Goal: Task Accomplishment & Management: Complete application form

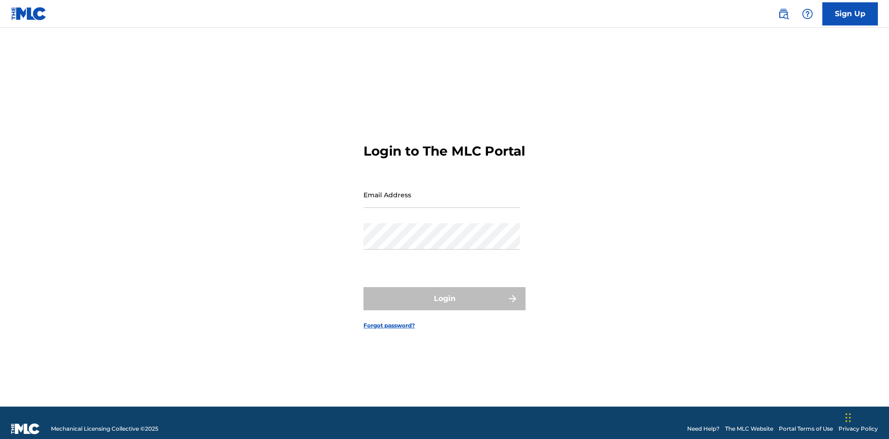
scroll to position [12, 0]
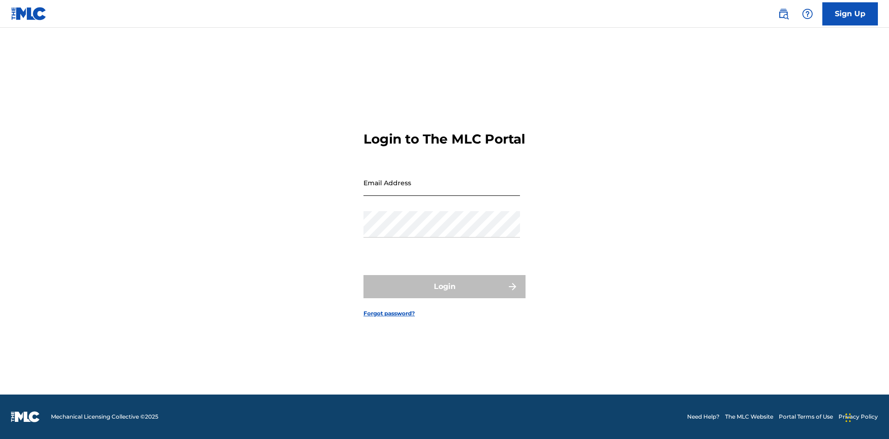
click at [442, 190] on input "Email Address" at bounding box center [442, 183] width 157 height 26
type input "[EMAIL_ADDRESS][DOMAIN_NAME]"
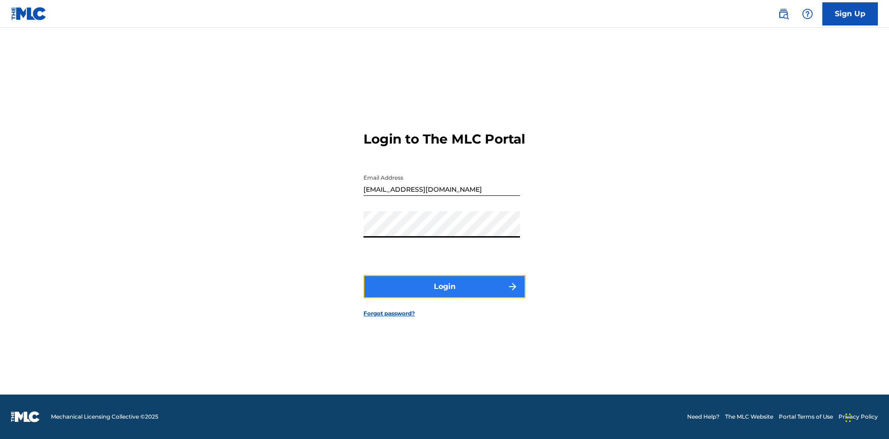
click at [445, 295] on button "Login" at bounding box center [445, 286] width 162 height 23
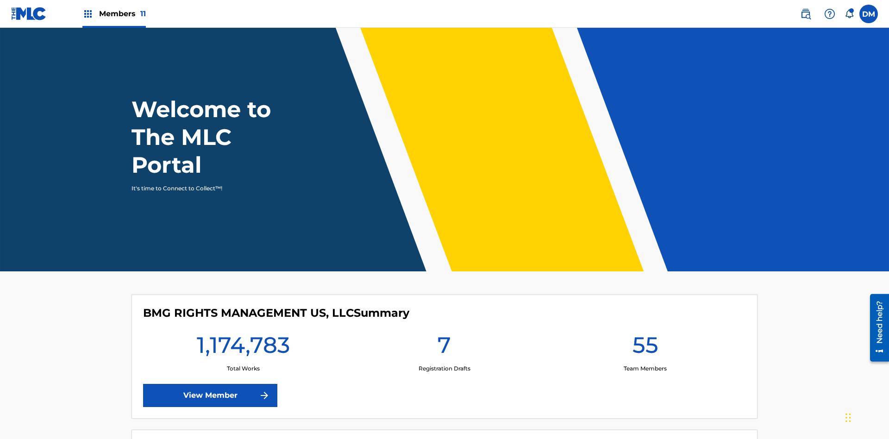
click at [114, 13] on span "Members 11" at bounding box center [122, 13] width 47 height 11
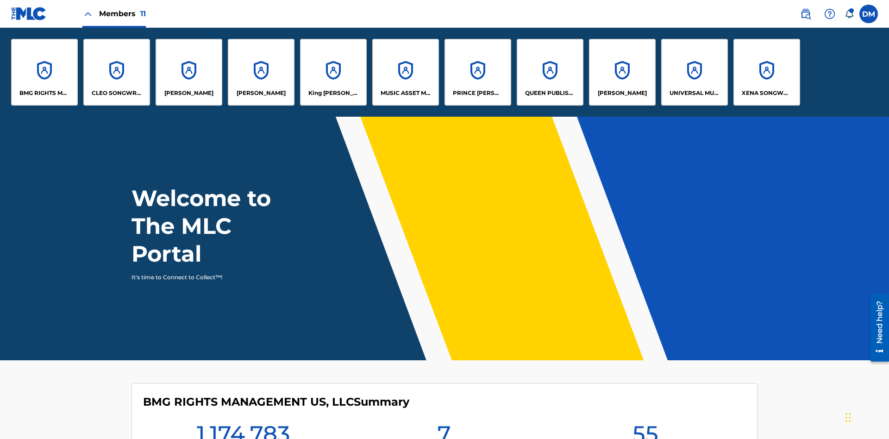
scroll to position [33, 0]
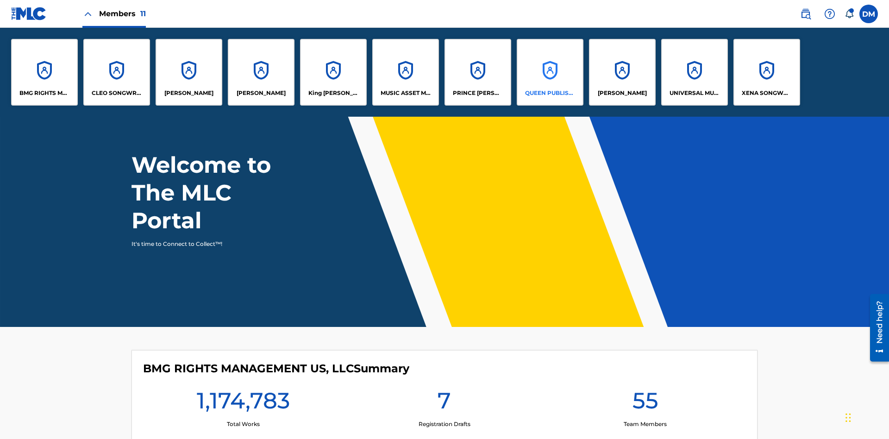
click at [550, 93] on p "QUEEN PUBLISHA" at bounding box center [550, 93] width 50 height 8
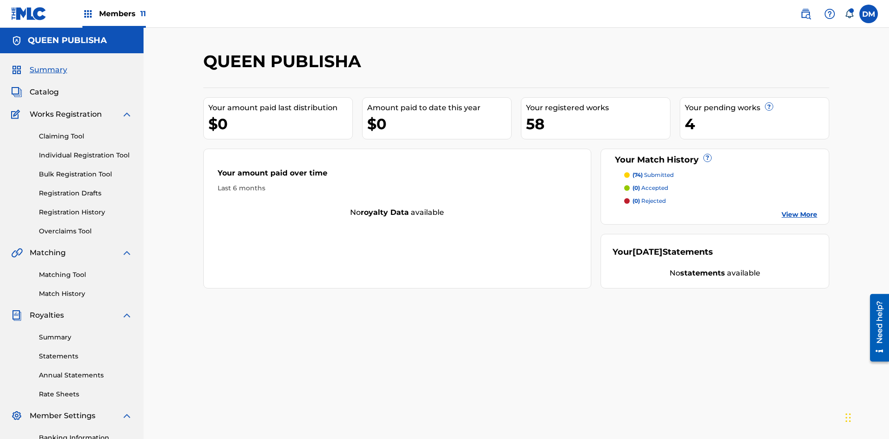
scroll to position [31, 0]
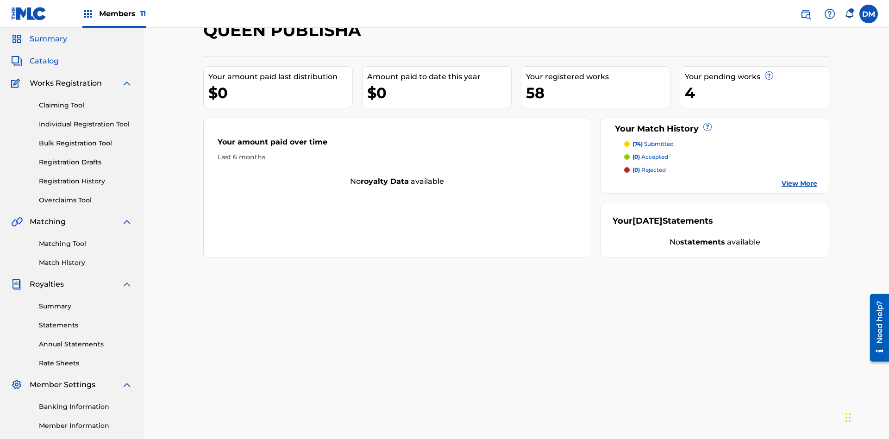
click at [44, 61] on span "Catalog" at bounding box center [44, 61] width 29 height 11
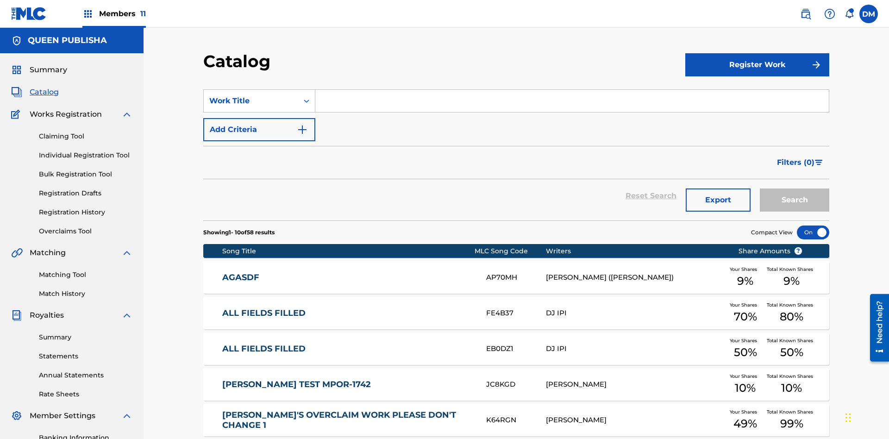
scroll to position [170, 0]
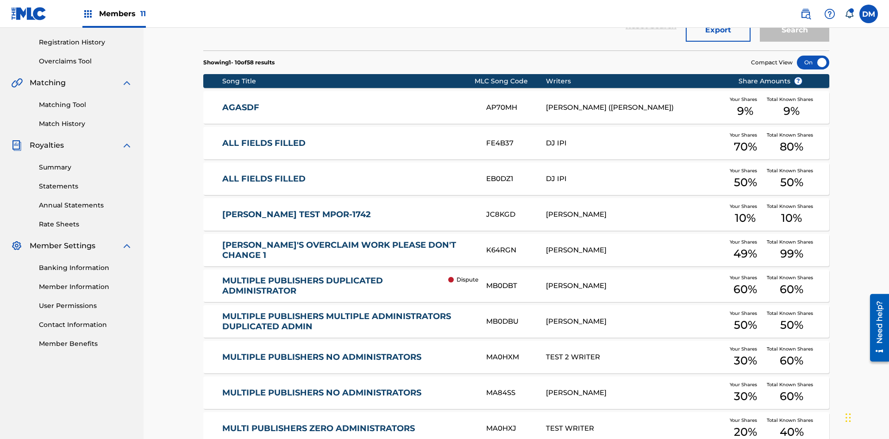
click at [813, 63] on div at bounding box center [813, 63] width 32 height 14
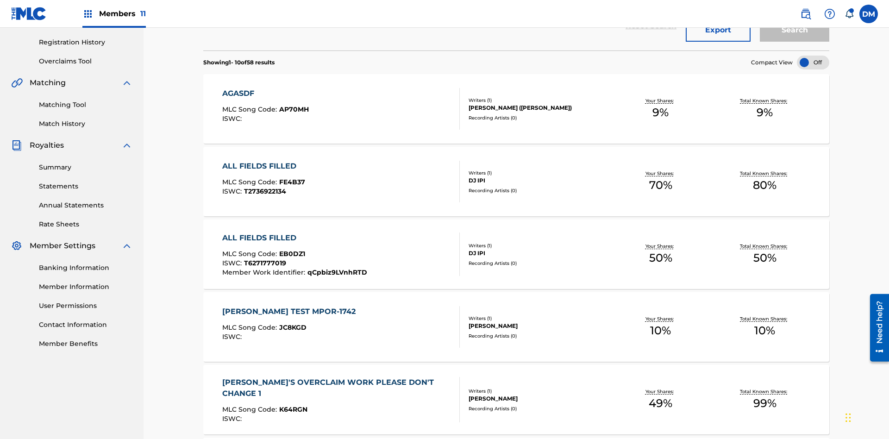
scroll to position [34, 0]
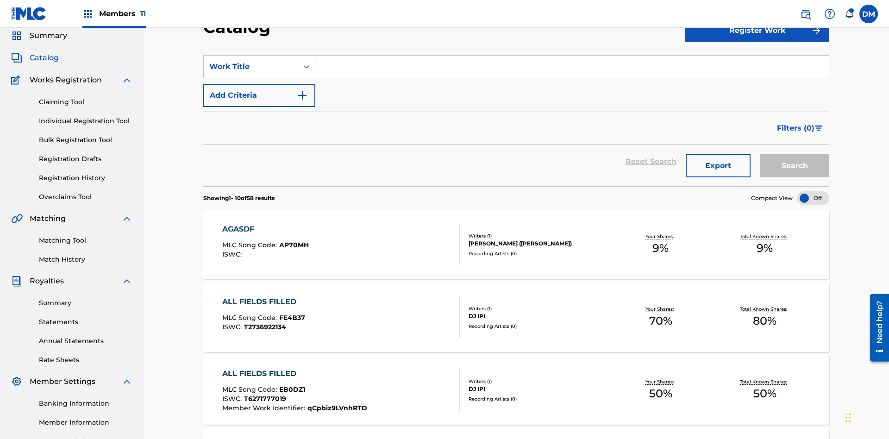
click at [572, 67] on input "Search Form" at bounding box center [572, 67] width 514 height 22
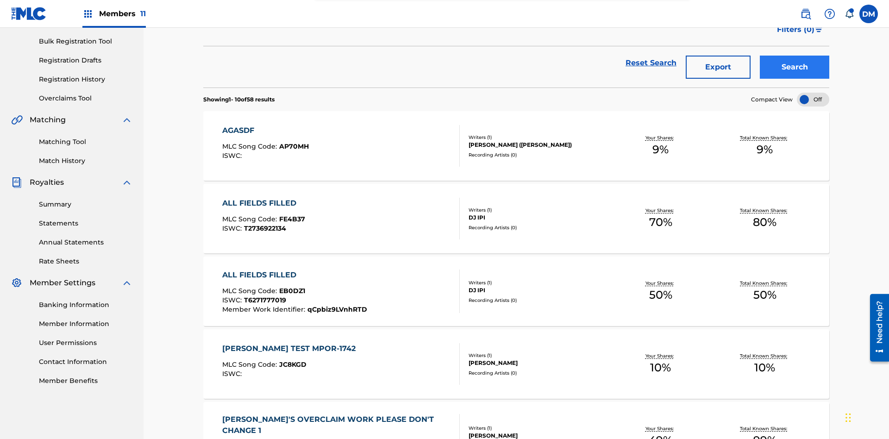
type input "ALL FIELDS FILLED"
click at [795, 67] on button "Search" at bounding box center [794, 67] width 69 height 23
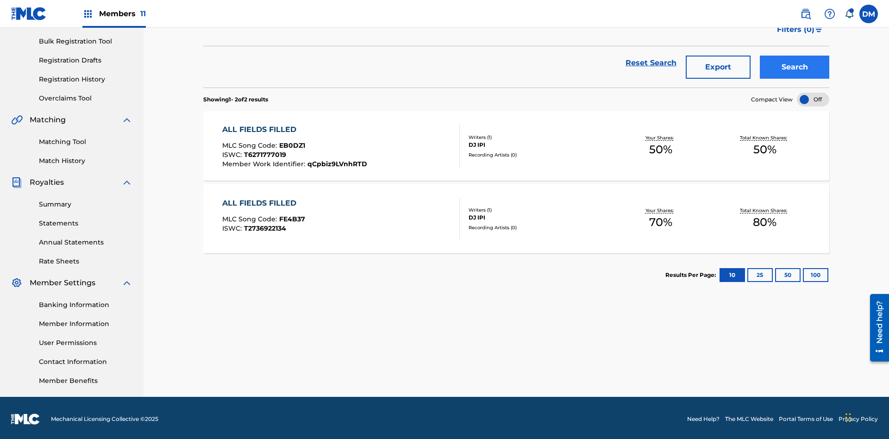
scroll to position [135, 0]
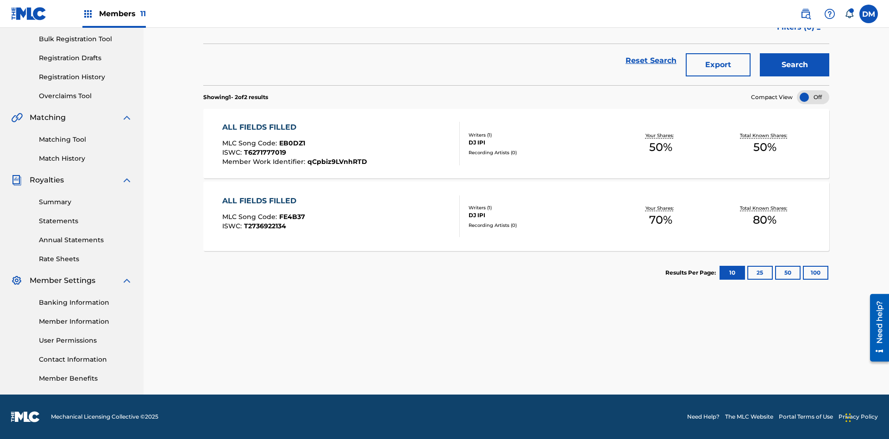
click at [291, 143] on span "EB0DZ1" at bounding box center [292, 143] width 26 height 8
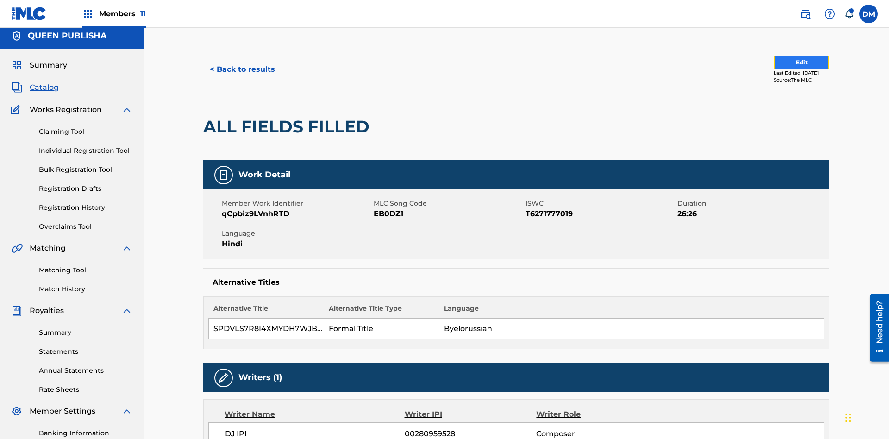
click at [791, 63] on button "Edit" at bounding box center [802, 63] width 56 height 14
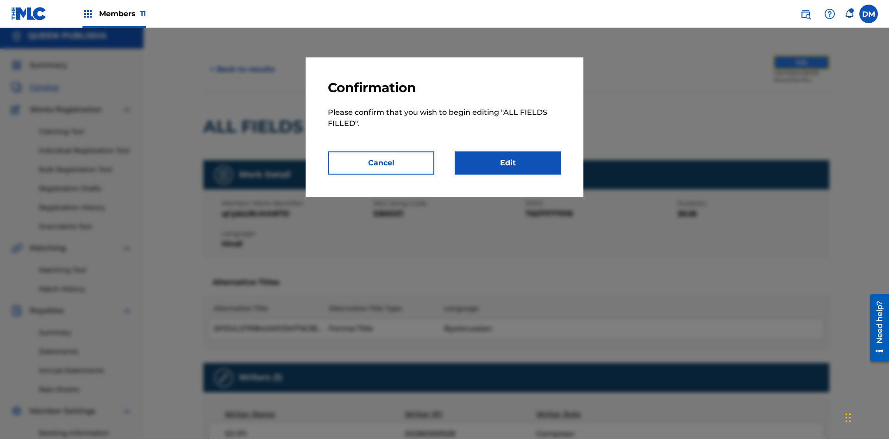
scroll to position [101, 0]
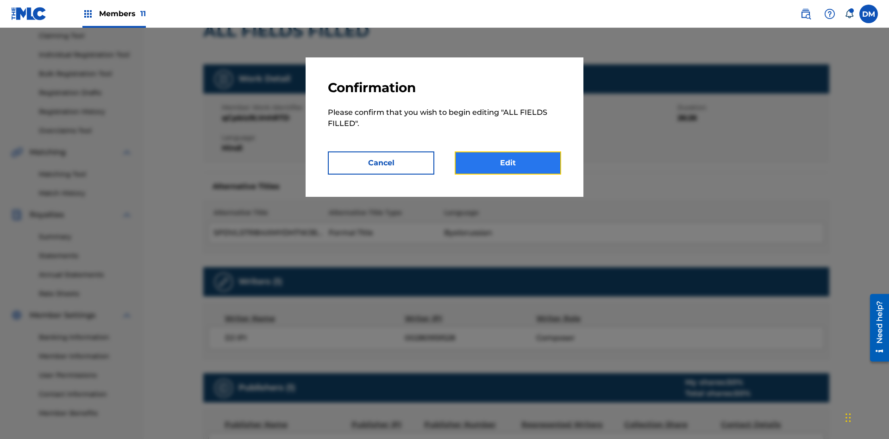
click at [508, 163] on link "Edit" at bounding box center [508, 162] width 107 height 23
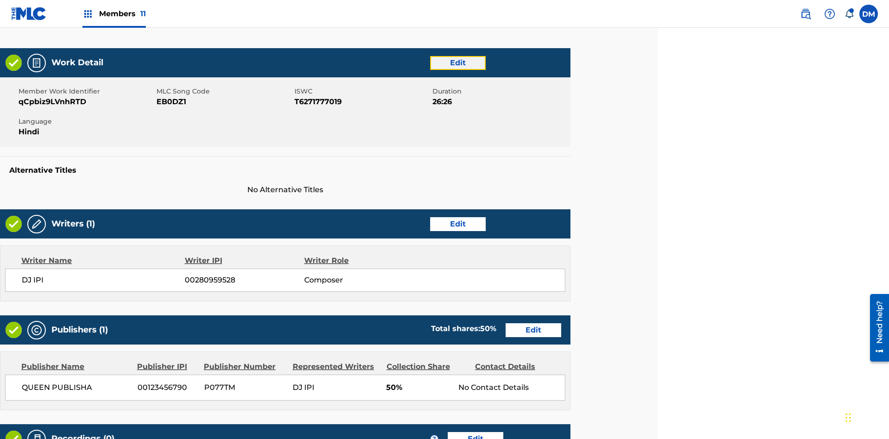
click at [458, 63] on link "Edit" at bounding box center [458, 63] width 56 height 14
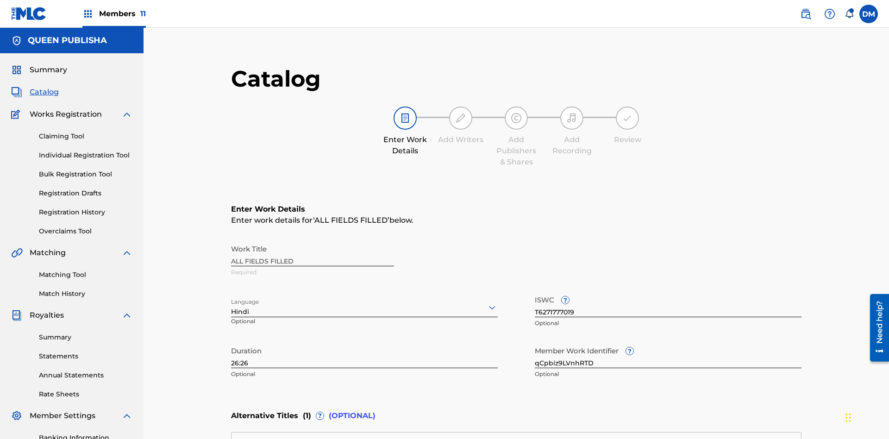
scroll to position [218, 231]
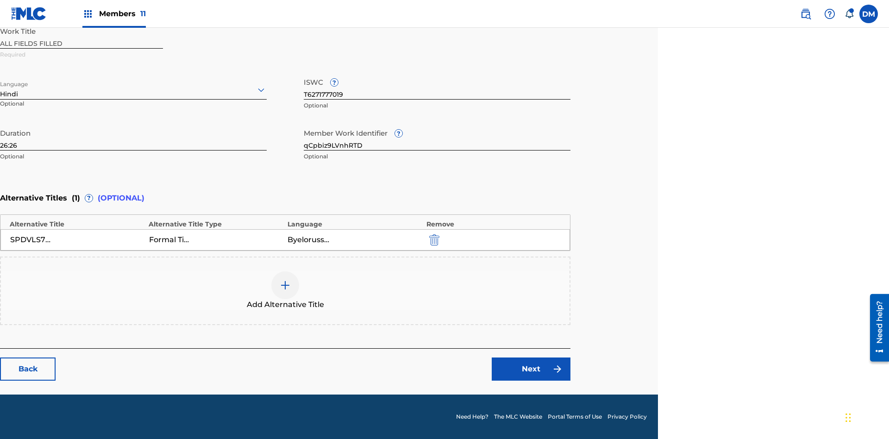
click at [133, 137] on input "26:26" at bounding box center [133, 137] width 267 height 26
type input "58:58"
click at [261, 90] on icon at bounding box center [261, 89] width 11 height 11
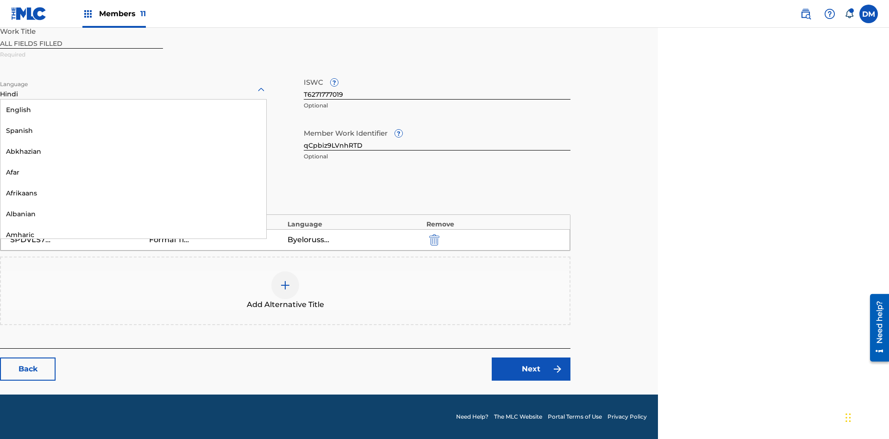
scroll to position [889, 0]
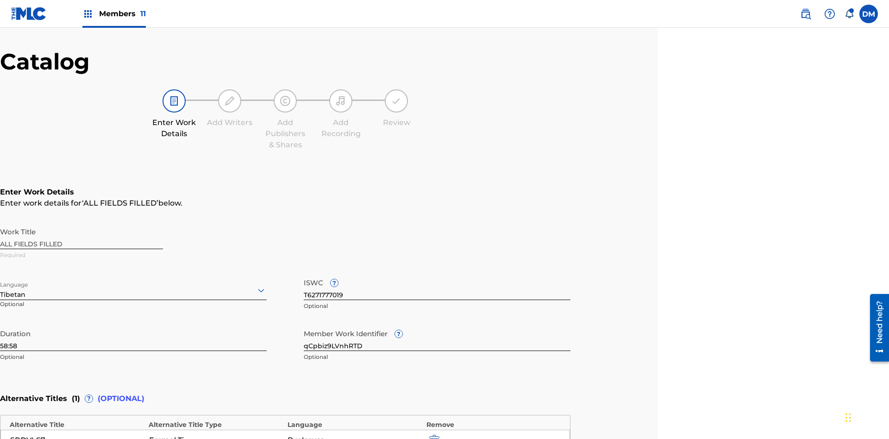
scroll to position [218, 231]
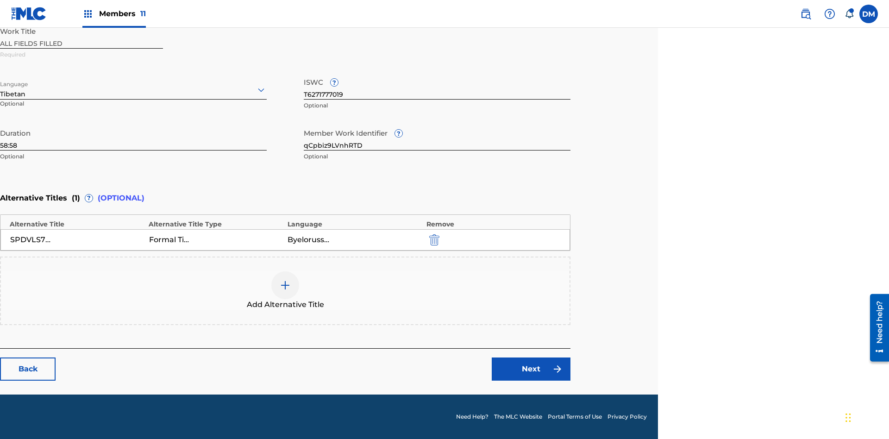
click at [437, 137] on input "qCpbiz9LVnhRTD" at bounding box center [437, 137] width 267 height 26
type input "fkUSlapMhFfcOl"
click at [437, 86] on input "T6271777019" at bounding box center [437, 86] width 267 height 26
type input "T8932719319"
click at [433, 239] on img "submit" at bounding box center [434, 239] width 10 height 11
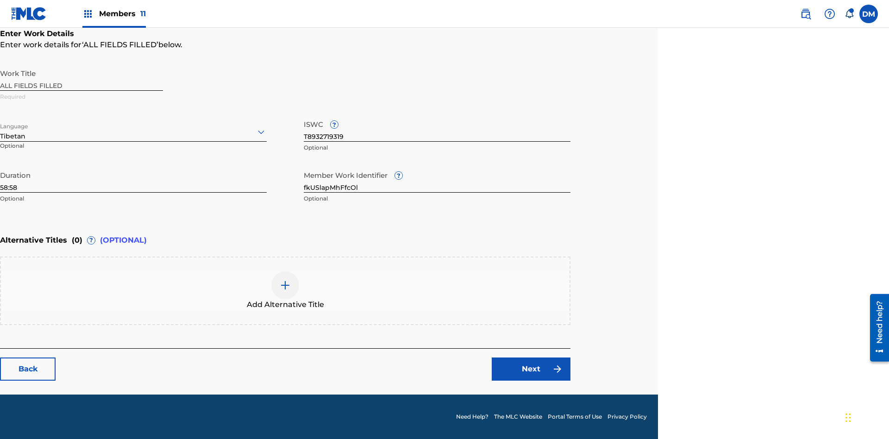
scroll to position [176, 231]
click at [285, 290] on img at bounding box center [285, 285] width 11 height 11
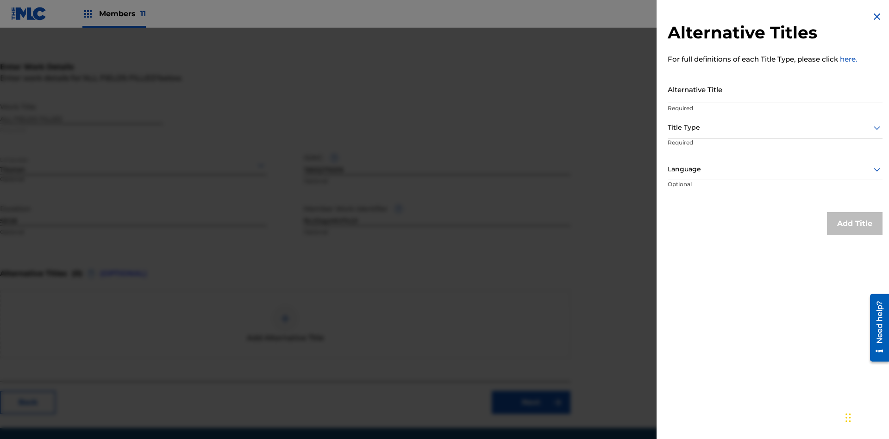
scroll to position [162, 231]
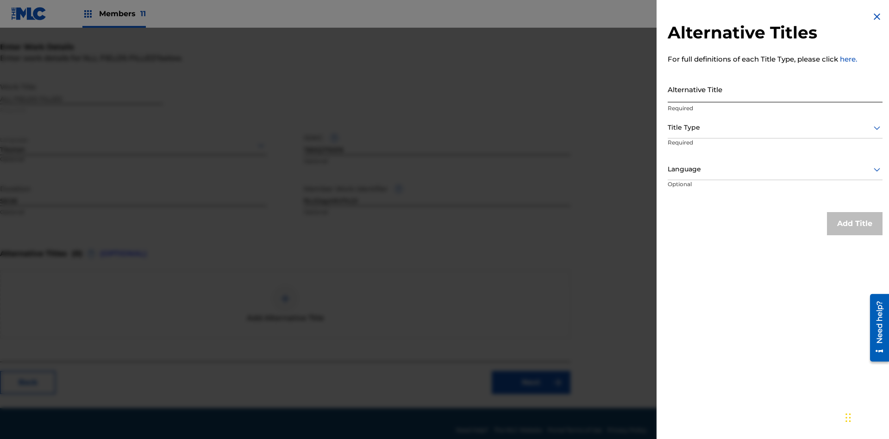
click at [775, 89] on input "Alternative Title" at bounding box center [775, 89] width 215 height 26
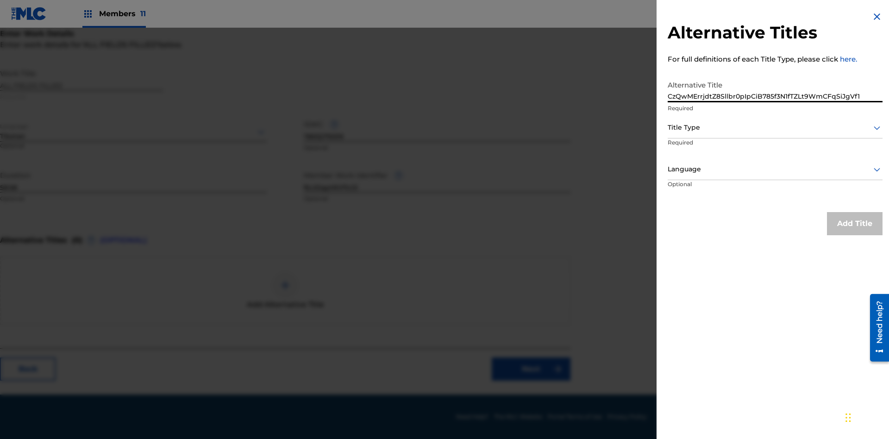
type input "CzQwMErrjdtZ8Sllbr0pIpCiB785f3N1fTZLt9WmCFqSiJgVf1"
click at [775, 127] on div at bounding box center [775, 128] width 215 height 12
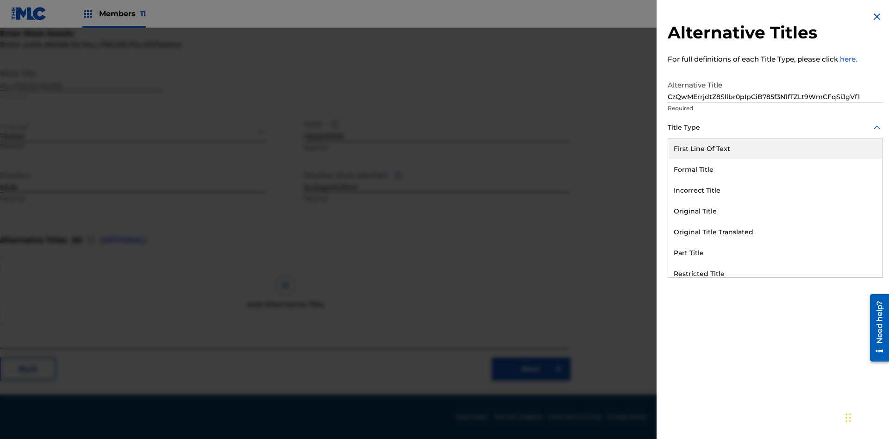
click at [775, 190] on div "Incorrect Title" at bounding box center [775, 190] width 214 height 21
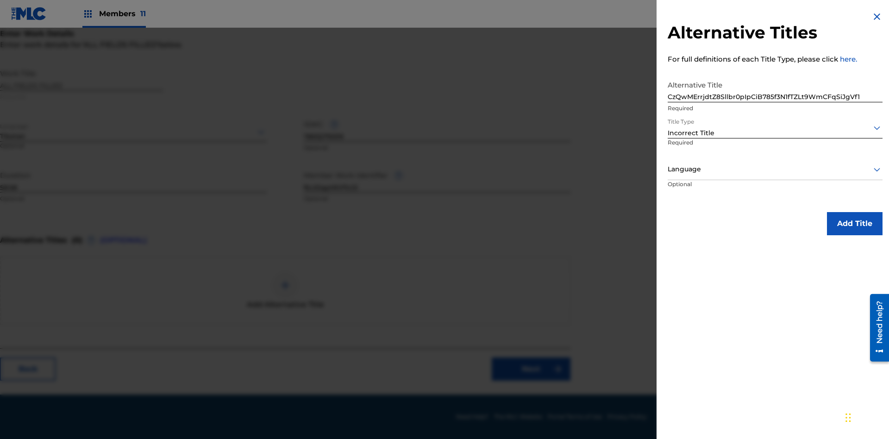
click at [775, 169] on div at bounding box center [775, 170] width 215 height 12
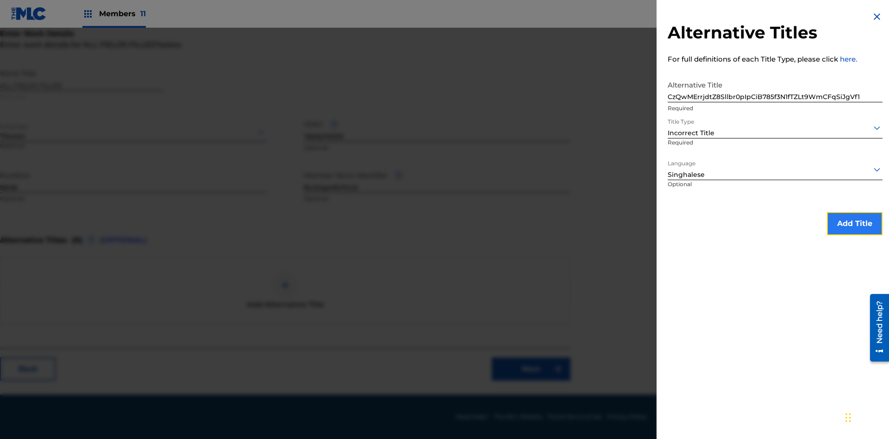
click at [855, 223] on button "Add Title" at bounding box center [855, 223] width 56 height 23
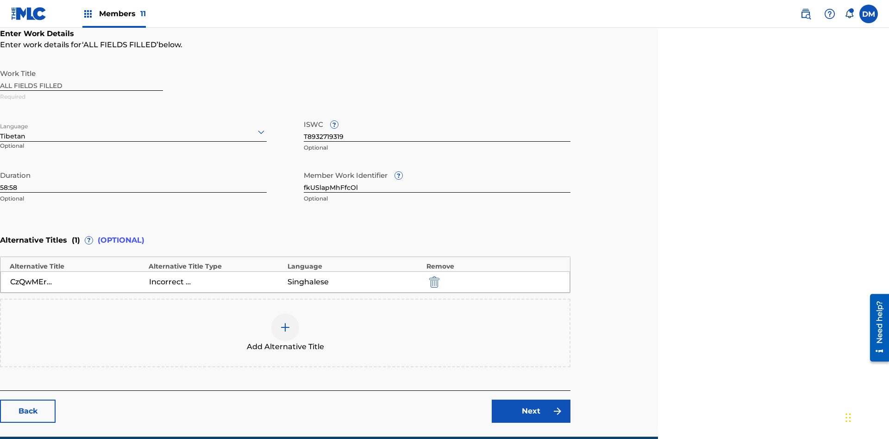
scroll to position [218, 231]
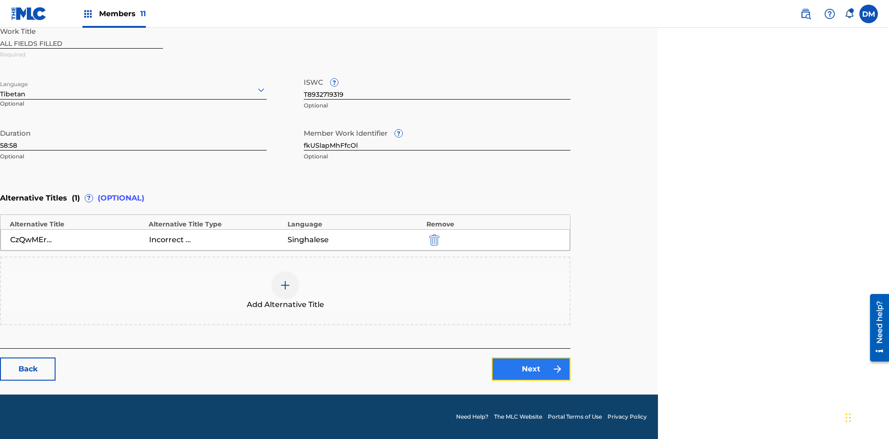
click at [531, 369] on link "Next" at bounding box center [531, 369] width 79 height 23
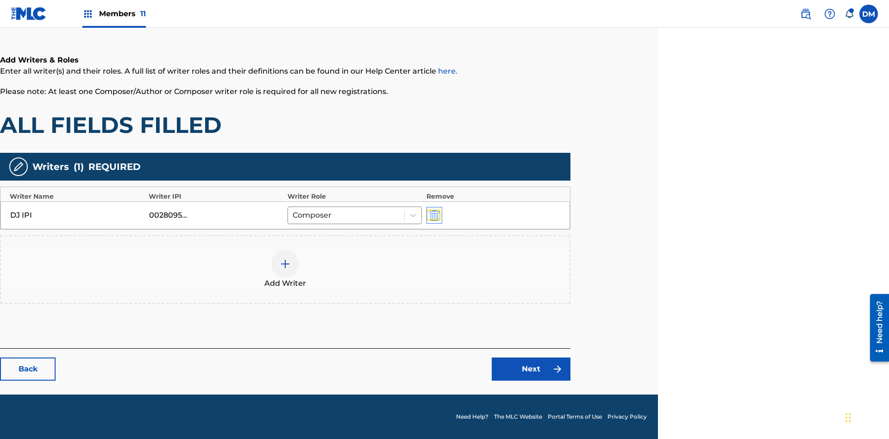
click at [433, 215] on img "submit" at bounding box center [434, 215] width 10 height 11
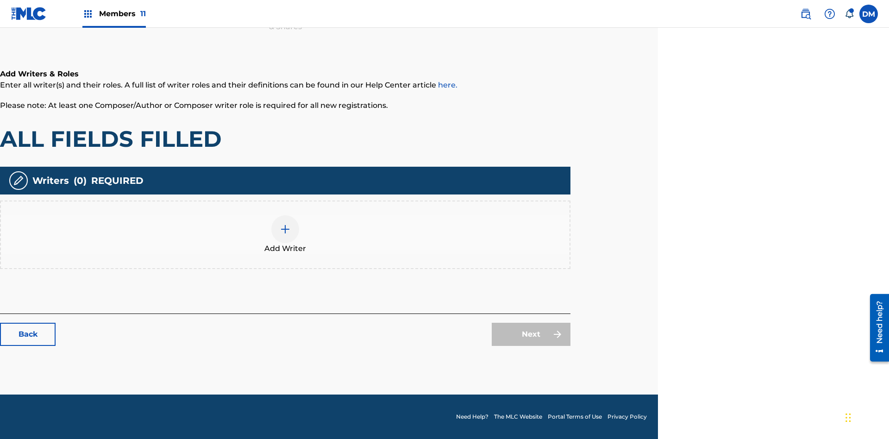
scroll to position [135, 231]
click at [285, 234] on img at bounding box center [285, 229] width 11 height 11
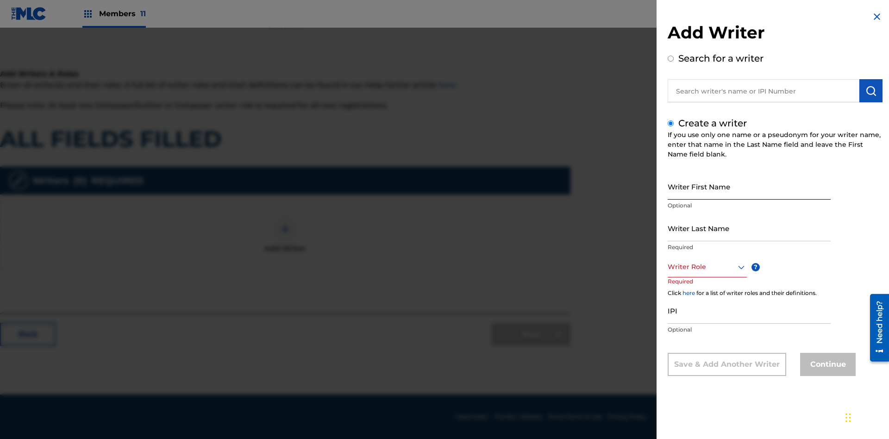
click at [749, 186] on input "Writer First Name" at bounding box center [749, 186] width 163 height 26
click at [749, 228] on input "Writer Last Name" at bounding box center [749, 228] width 163 height 26
click at [707, 267] on div at bounding box center [707, 267] width 79 height 12
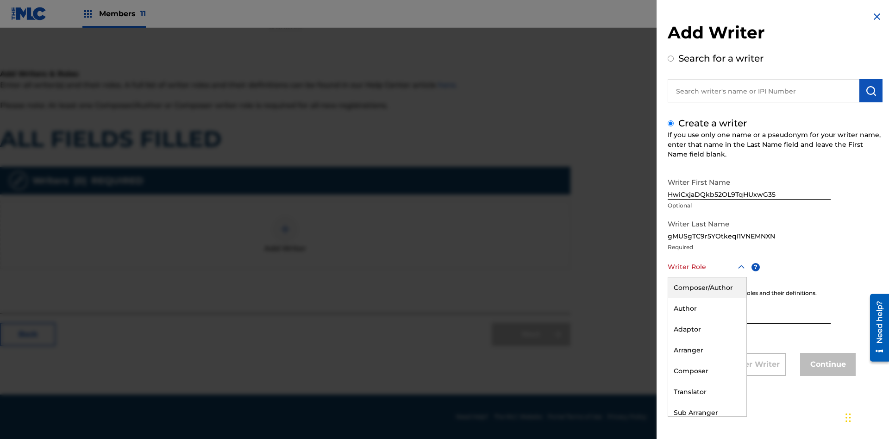
click at [707, 371] on div "Composer" at bounding box center [707, 371] width 78 height 21
click at [749, 311] on input "IPI" at bounding box center [749, 310] width 163 height 26
click at [827, 365] on button "Continue" at bounding box center [828, 364] width 56 height 23
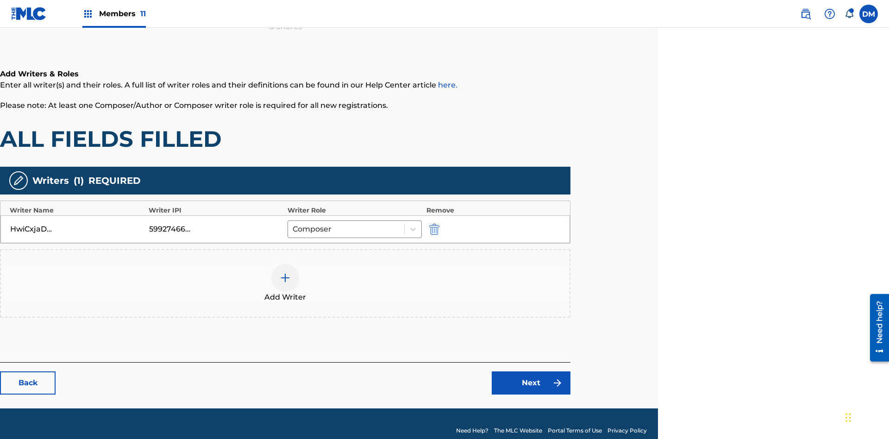
click at [285, 270] on div at bounding box center [285, 278] width 28 height 28
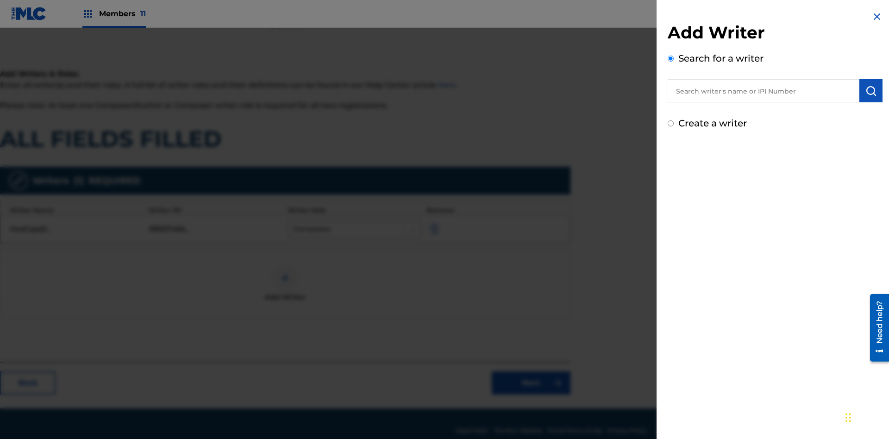
click at [671, 124] on input "Create a writer" at bounding box center [671, 123] width 6 height 6
radio input "false"
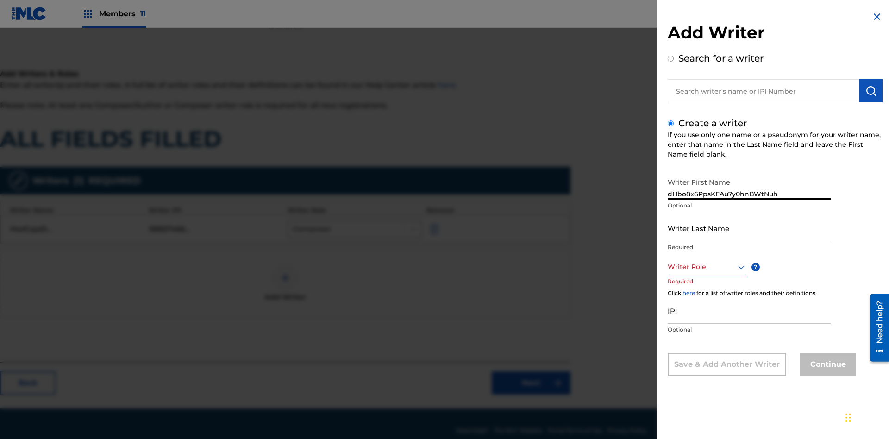
click at [749, 228] on input "Writer Last Name" at bounding box center [749, 228] width 163 height 26
click at [707, 267] on div at bounding box center [707, 267] width 79 height 12
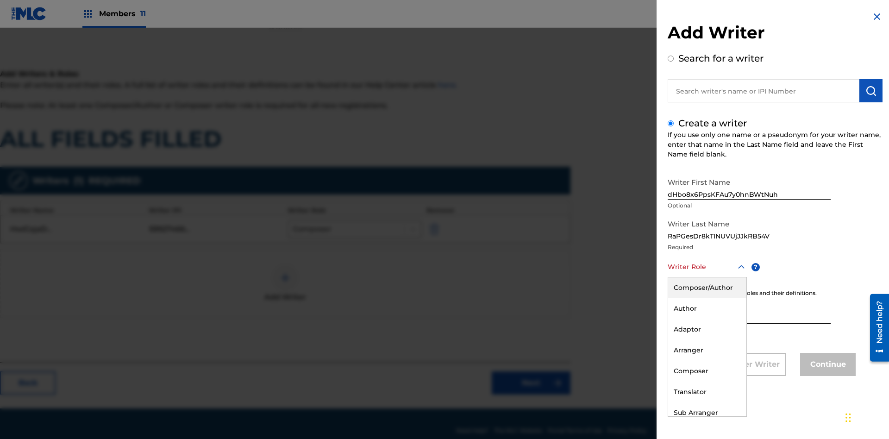
click at [707, 308] on div "Author" at bounding box center [707, 308] width 78 height 21
click at [749, 311] on input "IPI" at bounding box center [749, 310] width 163 height 26
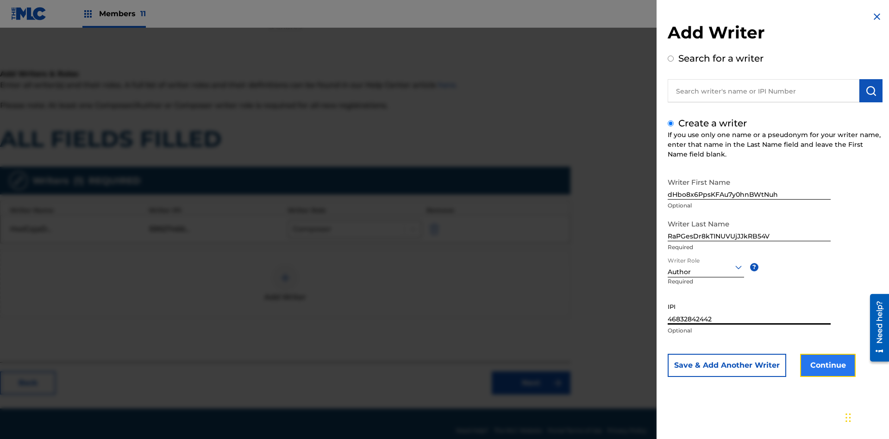
click at [827, 365] on button "Continue" at bounding box center [828, 365] width 56 height 23
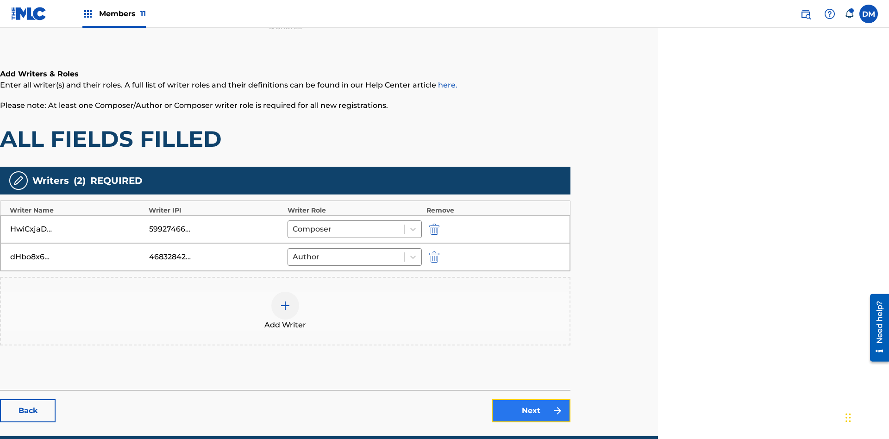
click at [531, 399] on link "Next" at bounding box center [531, 410] width 79 height 23
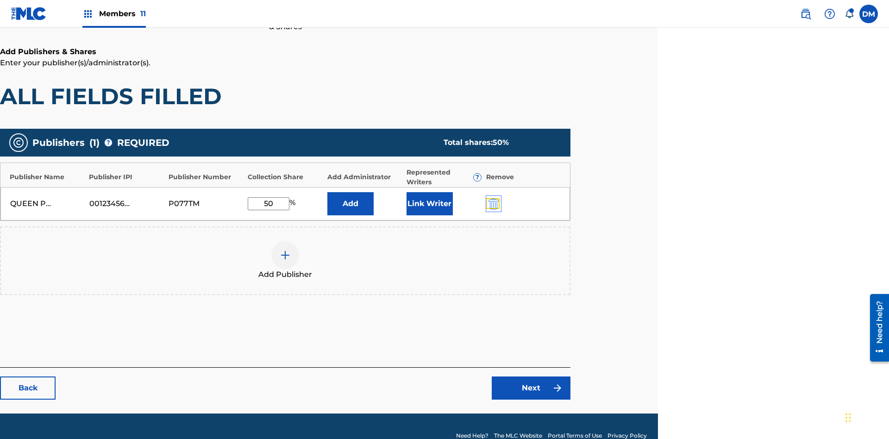
click at [492, 198] on img "submit" at bounding box center [494, 203] width 10 height 11
click at [285, 250] on img at bounding box center [285, 255] width 11 height 11
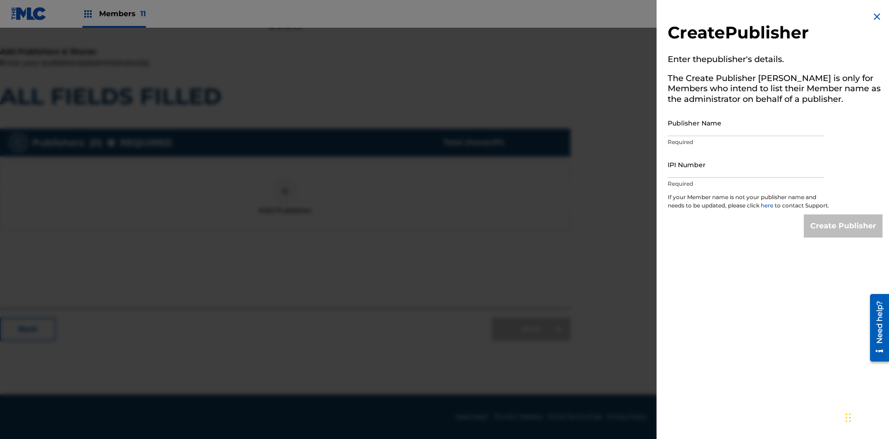
click at [746, 123] on input "Publisher Name" at bounding box center [746, 123] width 157 height 26
click at [746, 164] on input "IPI Number" at bounding box center [746, 164] width 157 height 26
click at [844, 234] on input "Create Publisher" at bounding box center [843, 225] width 79 height 23
click at [844, 214] on input "Create Publisher" at bounding box center [843, 225] width 79 height 23
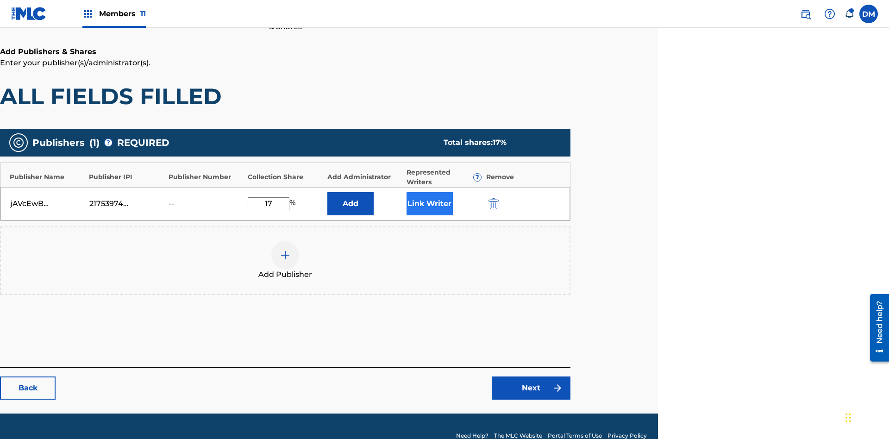
type input "17"
click at [429, 192] on button "Link Writer" at bounding box center [430, 203] width 46 height 23
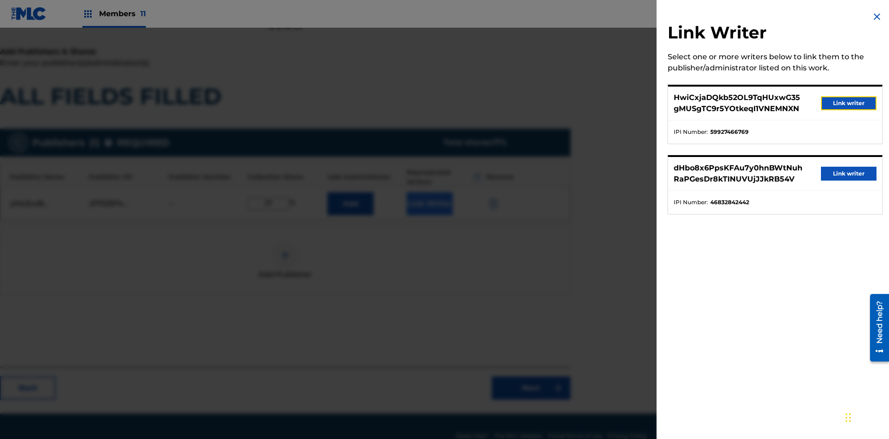
click at [849, 103] on button "Link writer" at bounding box center [849, 103] width 56 height 14
click at [429, 192] on button "Link Writer" at bounding box center [430, 203] width 46 height 23
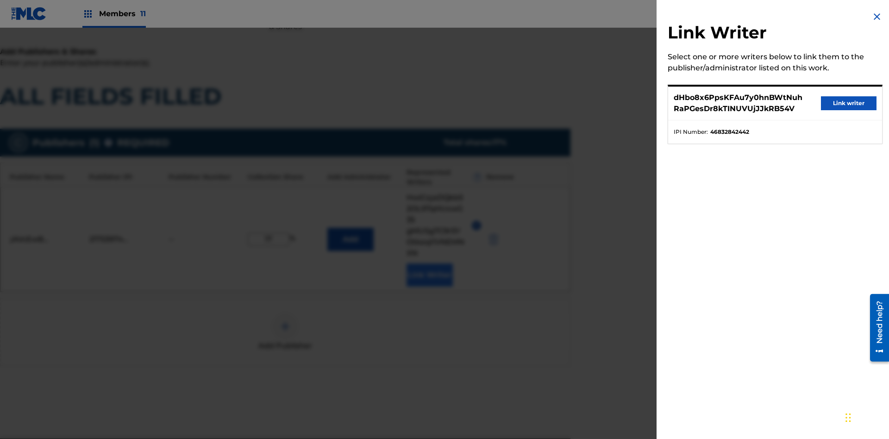
click at [849, 103] on button "Link writer" at bounding box center [849, 103] width 56 height 14
click at [429, 264] on button "Link Writer" at bounding box center [430, 275] width 46 height 23
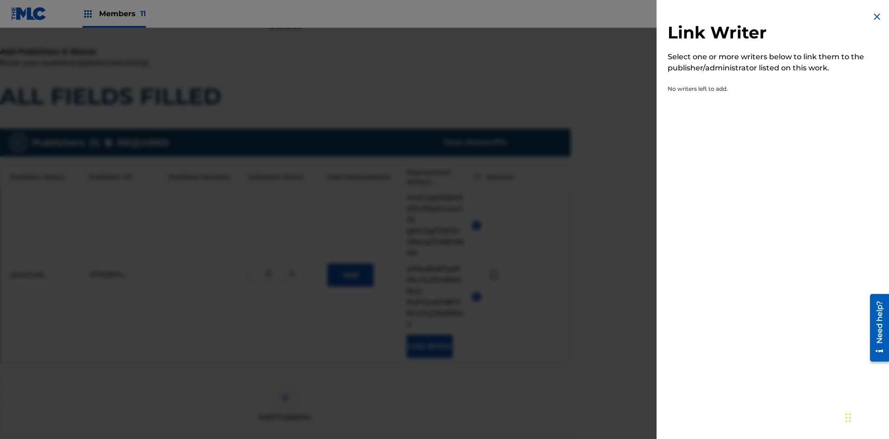
click at [877, 17] on img at bounding box center [877, 16] width 11 height 11
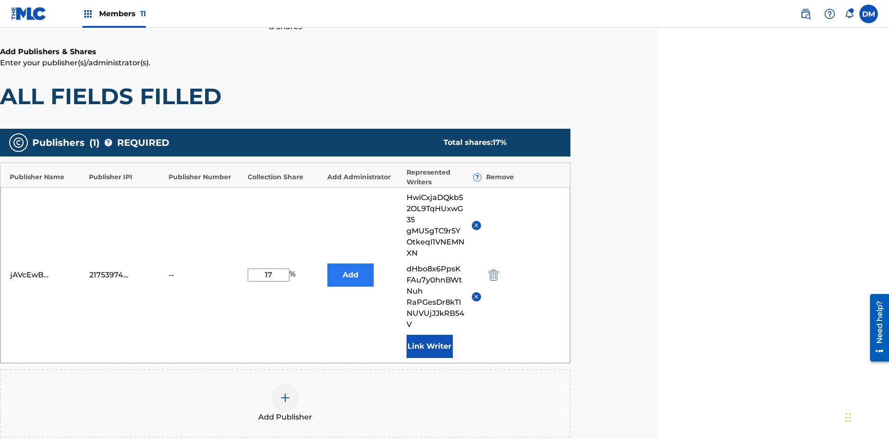
click at [350, 264] on button "Add" at bounding box center [350, 275] width 46 height 23
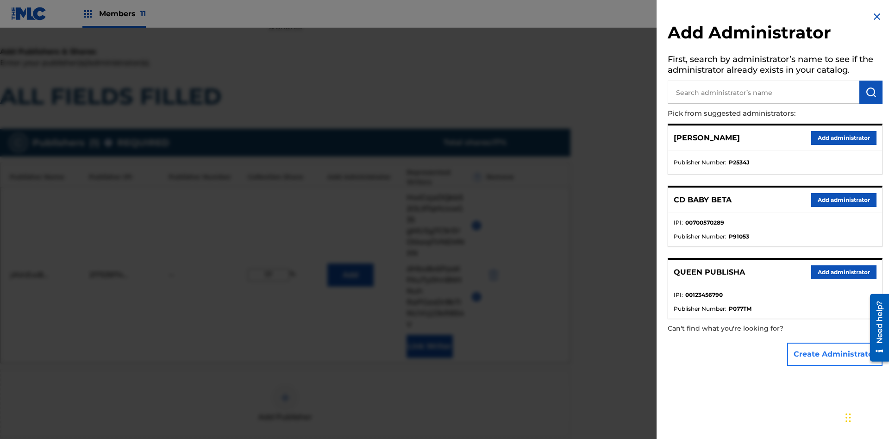
click at [836, 354] on button "Create Administrator" at bounding box center [834, 354] width 95 height 23
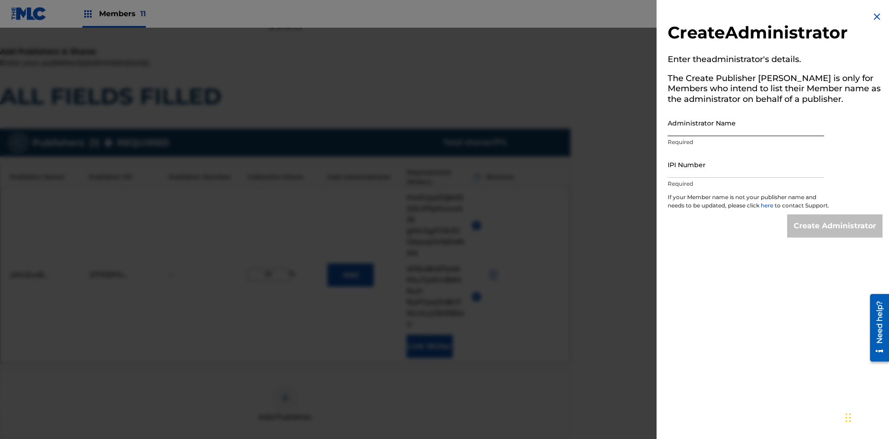
click at [746, 123] on input "Administrator Name" at bounding box center [746, 123] width 157 height 26
type input "GdfzPmI2ONYov61OO4LL"
click at [746, 164] on input "IPI Number" at bounding box center [746, 164] width 157 height 26
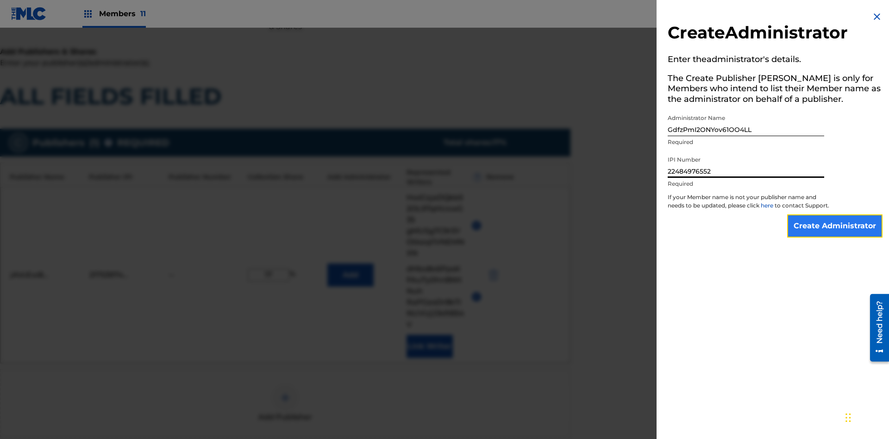
click at [836, 234] on input "Create Administrator" at bounding box center [834, 225] width 95 height 23
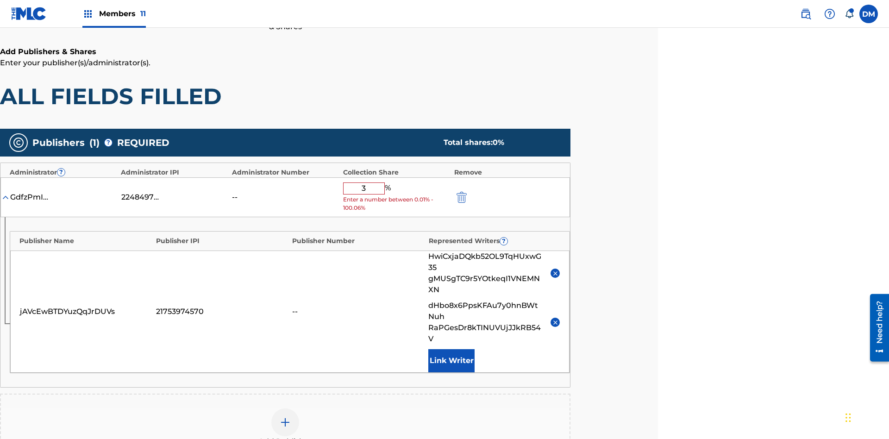
type input "30"
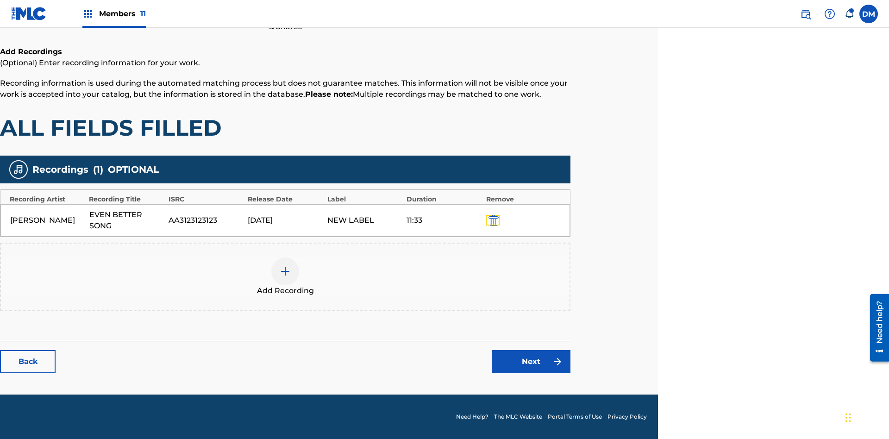
click at [492, 220] on img "submit" at bounding box center [494, 220] width 10 height 11
click at [285, 266] on img at bounding box center [285, 271] width 11 height 11
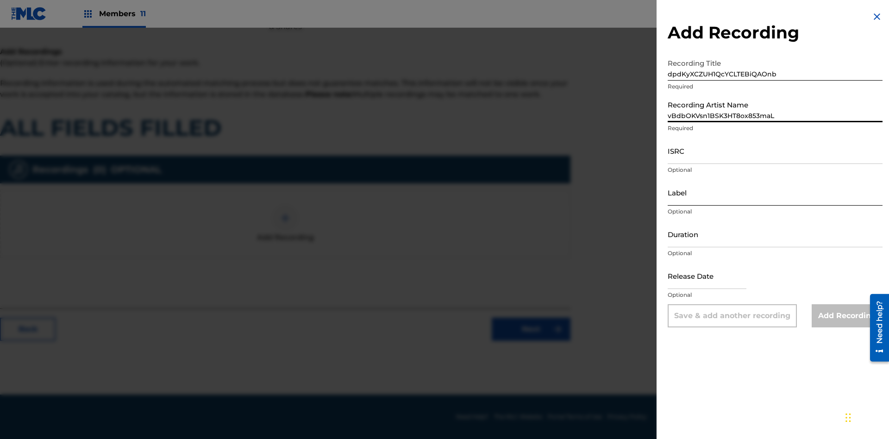
type input "vBdbOKVsn1BSK3HT8ox853maL"
click at [775, 151] on input "ISRC" at bounding box center [775, 151] width 215 height 26
type input "AAACU9899823"
click at [775, 192] on input "Label" at bounding box center [775, 192] width 215 height 26
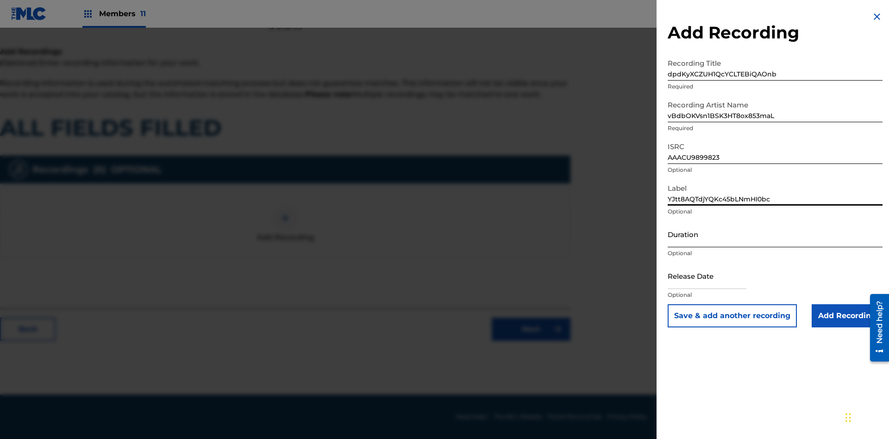
type input "YJtt8AQTdjYQKc45bLNmHI0bc"
click at [775, 234] on input "Duration" at bounding box center [775, 234] width 215 height 26
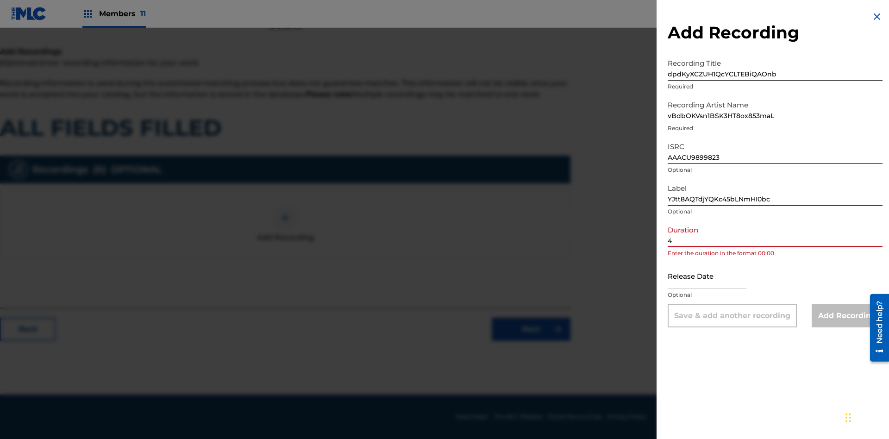
click at [775, 234] on input "4" at bounding box center [775, 234] width 215 height 26
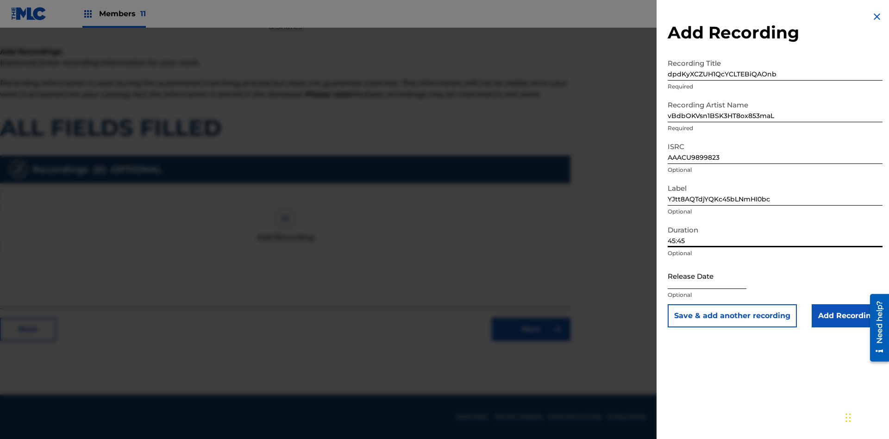
type input "45:45"
click at [715, 277] on input "text" at bounding box center [707, 276] width 79 height 26
select select "8"
select select "2025"
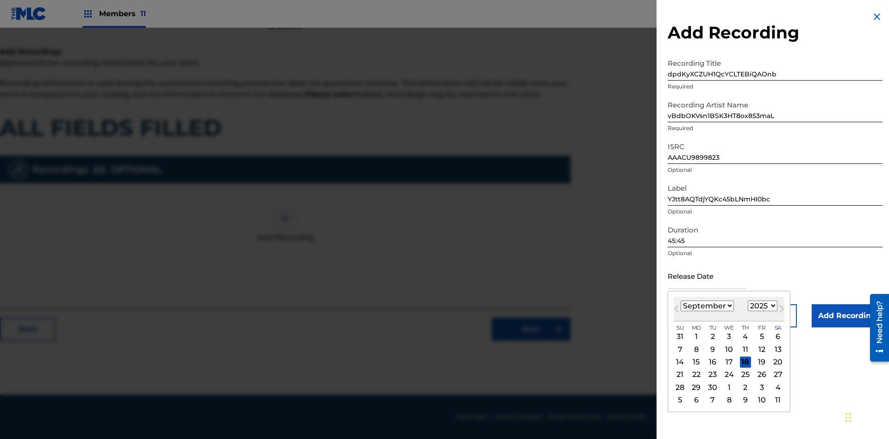
select select "8"
click at [761, 306] on select "1900 1901 1902 1903 1904 1905 1906 1907 1908 1909 1910 1911 1912 1913 1914 1915…" at bounding box center [763, 306] width 30 height 11
select select "2025"
click at [761, 306] on select "1900 1901 1902 1903 1904 1905 1906 1907 1908 1909 1910 1911 1912 1913 1914 1915…" at bounding box center [763, 306] width 30 height 11
click at [696, 337] on div "1" at bounding box center [696, 336] width 11 height 11
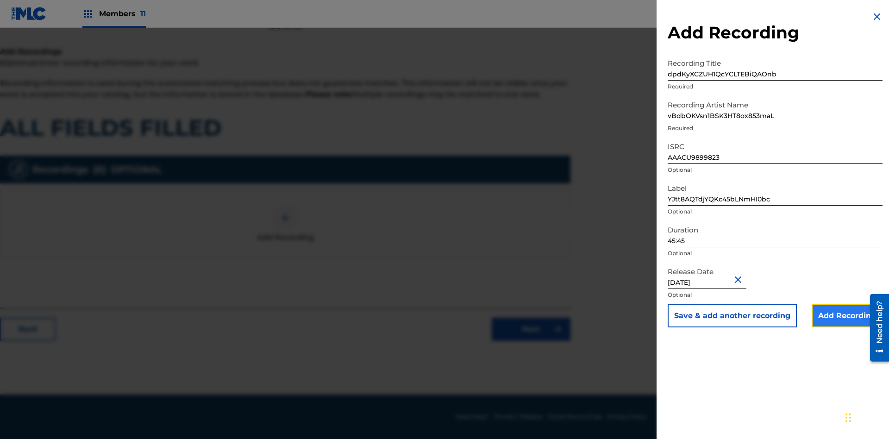
click at [847, 316] on input "Add Recording" at bounding box center [847, 315] width 71 height 23
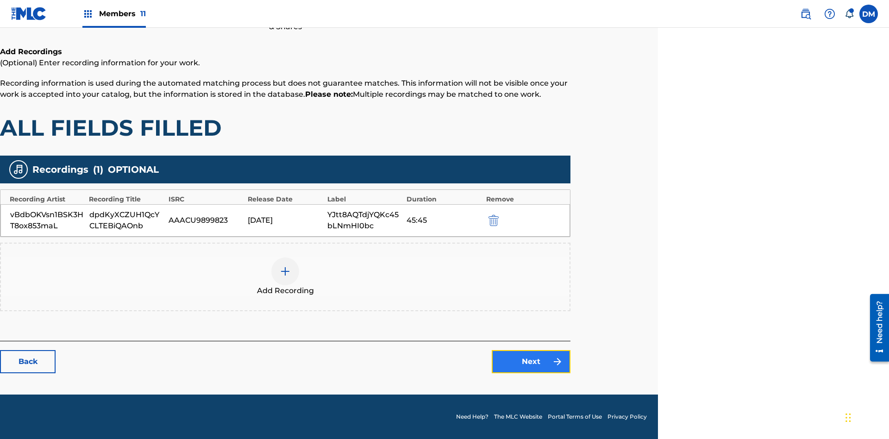
click at [531, 362] on link "Next" at bounding box center [531, 361] width 79 height 23
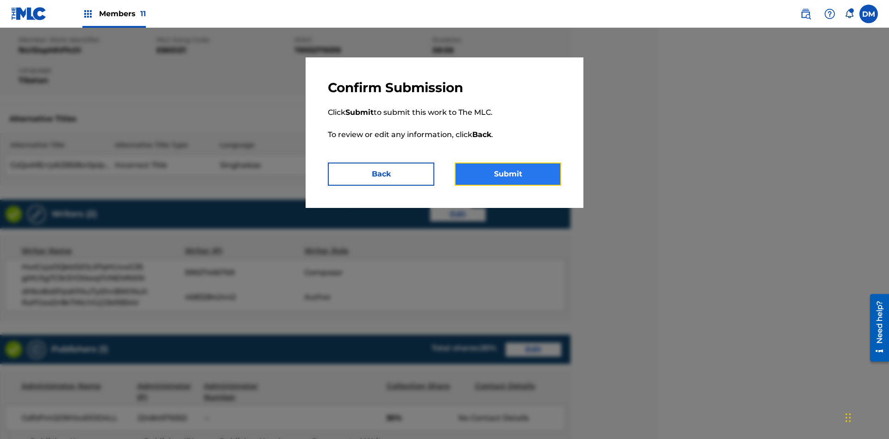
click at [508, 174] on button "Submit" at bounding box center [508, 174] width 107 height 23
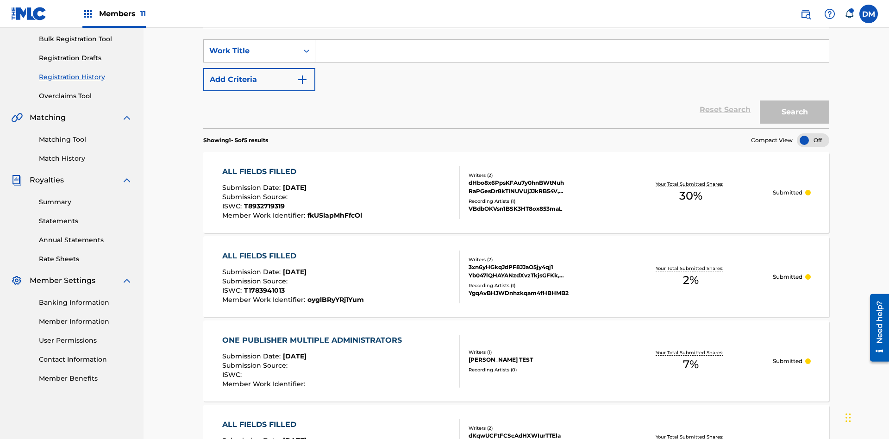
click at [572, 62] on input "Search Form" at bounding box center [572, 51] width 514 height 22
click at [795, 101] on button "Search" at bounding box center [794, 112] width 69 height 23
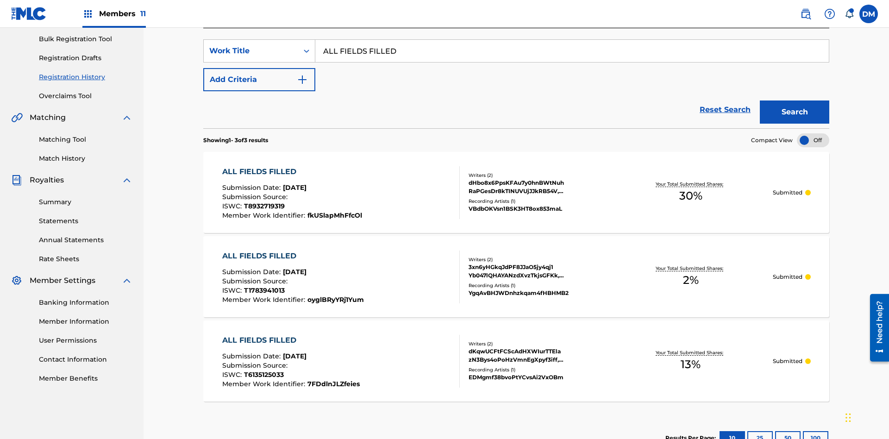
click at [516, 179] on div "dHbo8x6PpsKFAu7y0hnBWtNuh RaPGesDr8kTINUVUjJJkRB54V, HwiCxjaDQkb52OL9TqHUxwG35 …" at bounding box center [539, 187] width 140 height 17
